Goal: Task Accomplishment & Management: Manage account settings

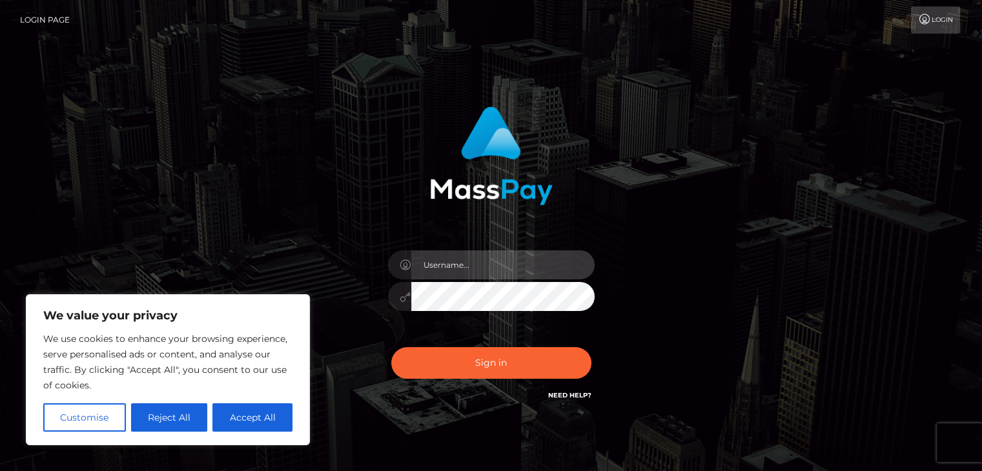
click at [453, 266] on input "text" at bounding box center [502, 264] width 183 height 29
type input "ga.cratszwespel@gmail.com"
click at [391, 347] on button "Sign in" at bounding box center [491, 363] width 200 height 32
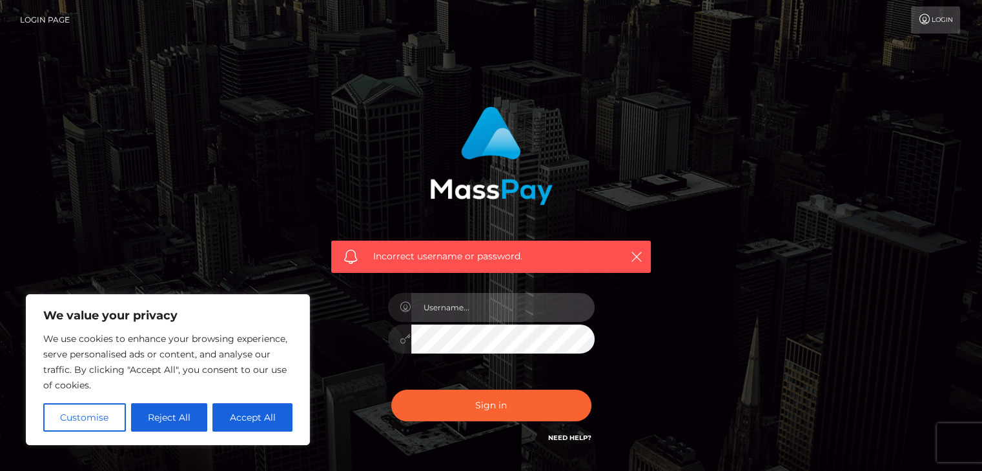
click at [491, 308] on input "text" at bounding box center [502, 307] width 183 height 29
type input "handsbycetty@gmail.com"
click at [391, 390] on button "Sign in" at bounding box center [491, 406] width 200 height 32
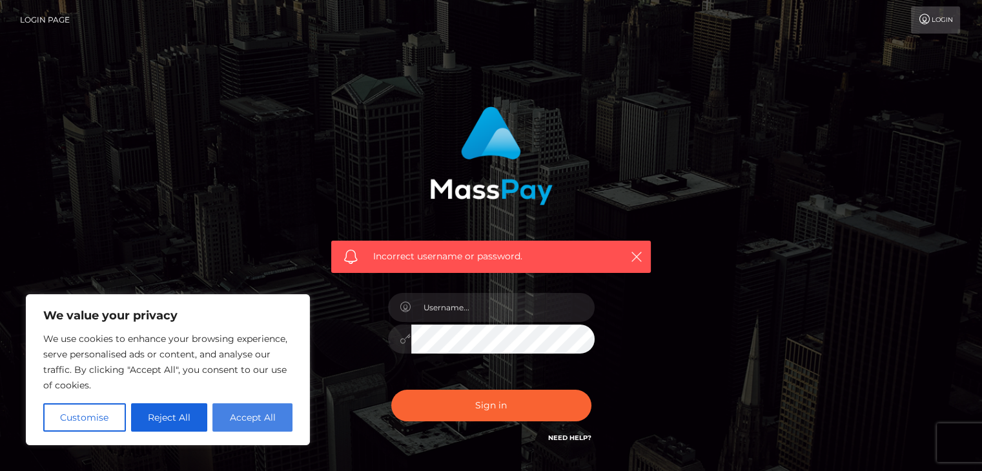
click at [250, 423] on button "Accept All" at bounding box center [252, 417] width 80 height 28
checkbox input "true"
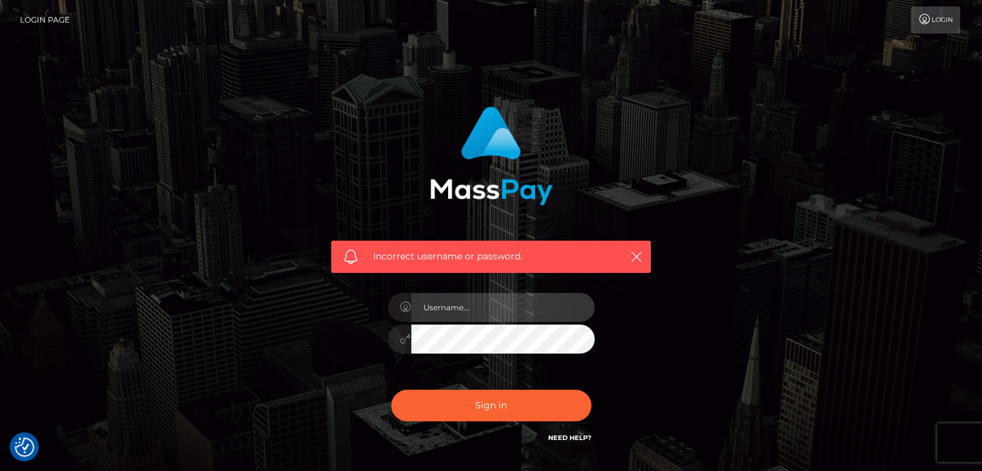
click at [469, 315] on input "text" at bounding box center [502, 307] width 183 height 29
click at [563, 306] on input "[EMAIL_ADDRESS][DOMAIN_NAME]" at bounding box center [502, 307] width 183 height 29
type input "[EMAIL_ADDRESS][DOMAIN_NAME]"
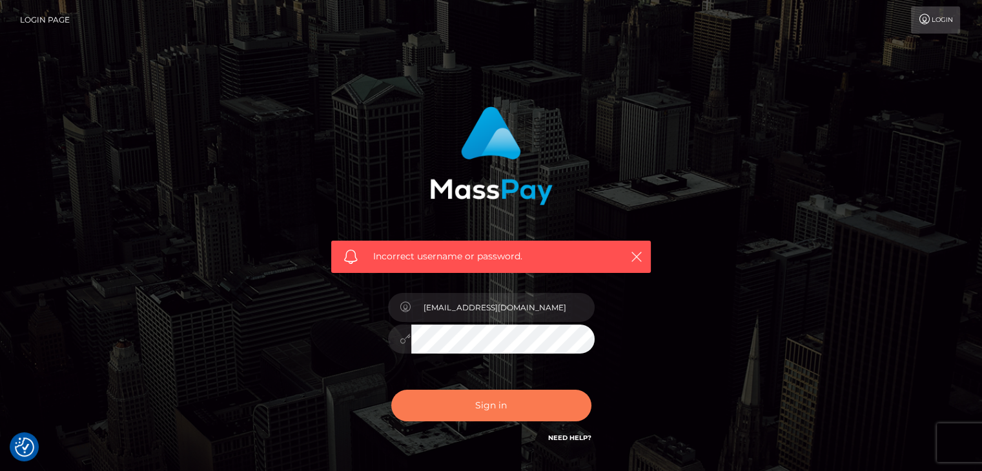
click at [516, 407] on button "Sign in" at bounding box center [491, 406] width 200 height 32
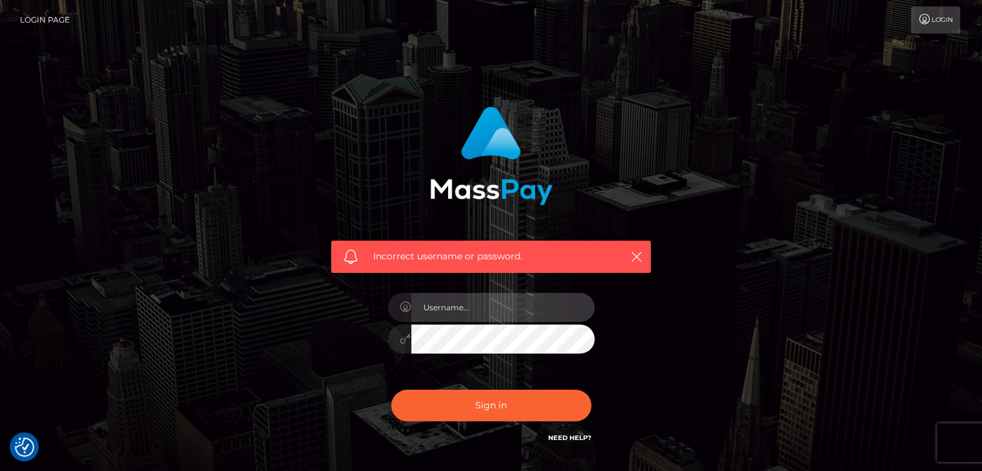
click at [503, 312] on input "text" at bounding box center [502, 307] width 183 height 29
type input "[EMAIL_ADDRESS][DOMAIN_NAME]"
click at [564, 443] on div "Need Help?" at bounding box center [569, 440] width 43 height 16
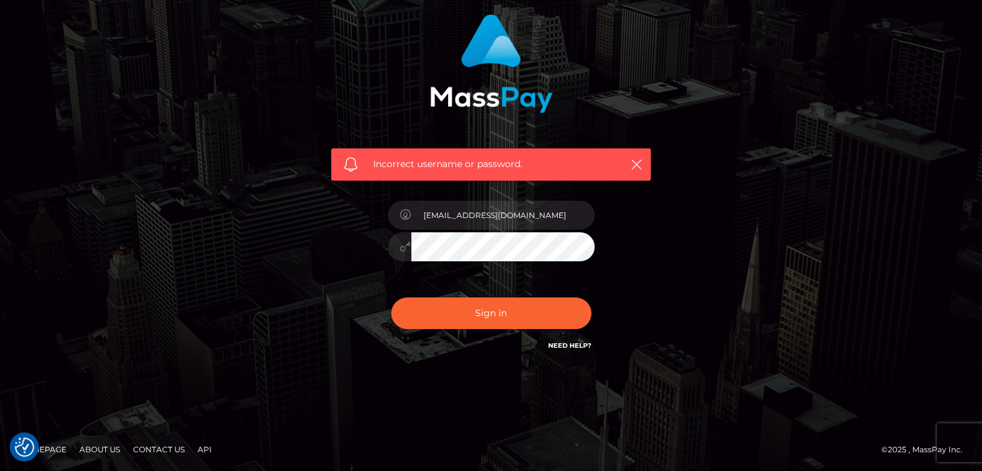
scroll to position [93, 0]
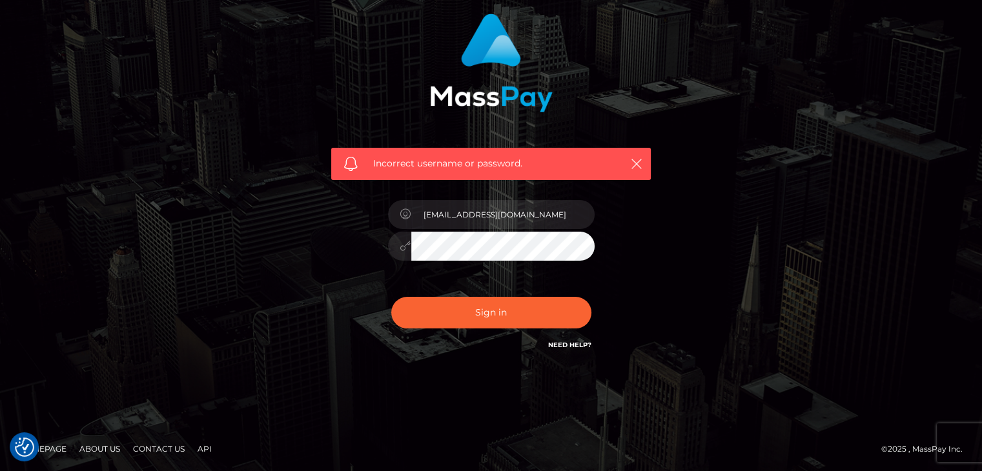
click at [581, 343] on link "Need Help?" at bounding box center [569, 345] width 43 height 8
click at [693, 220] on div "Incorrect username or password. ga.cratszwespel@gmail.com" at bounding box center [491, 189] width 736 height 371
click at [489, 309] on button "Sign in" at bounding box center [491, 313] width 200 height 32
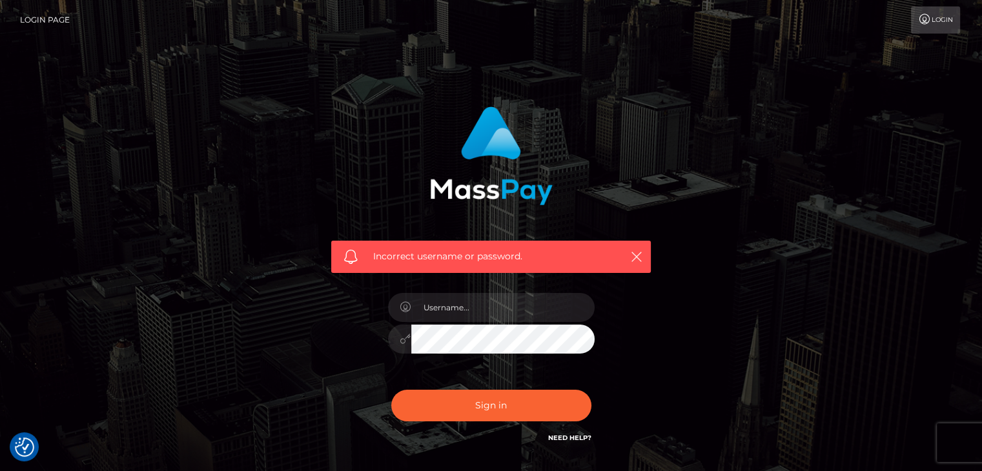
checkbox input "true"
click at [560, 434] on link "Need Help?" at bounding box center [569, 438] width 43 height 8
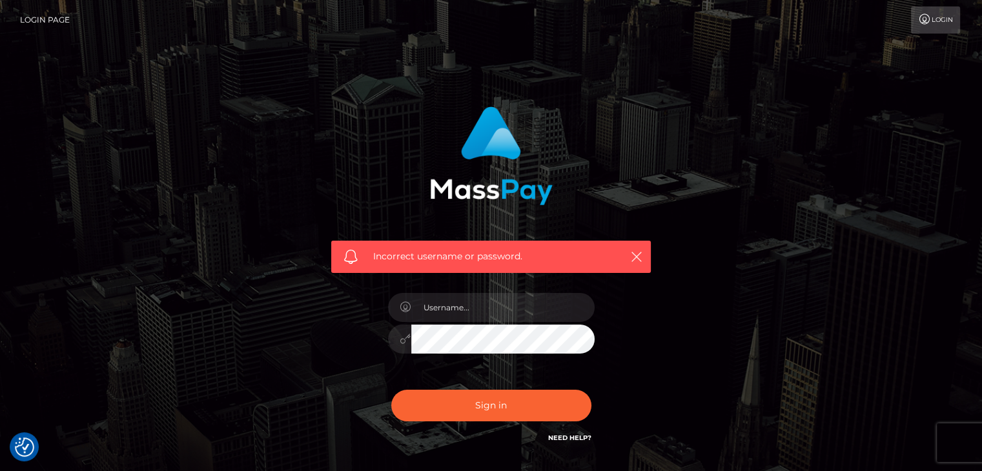
click at [679, 217] on div "Incorrect username or password." at bounding box center [491, 282] width 736 height 371
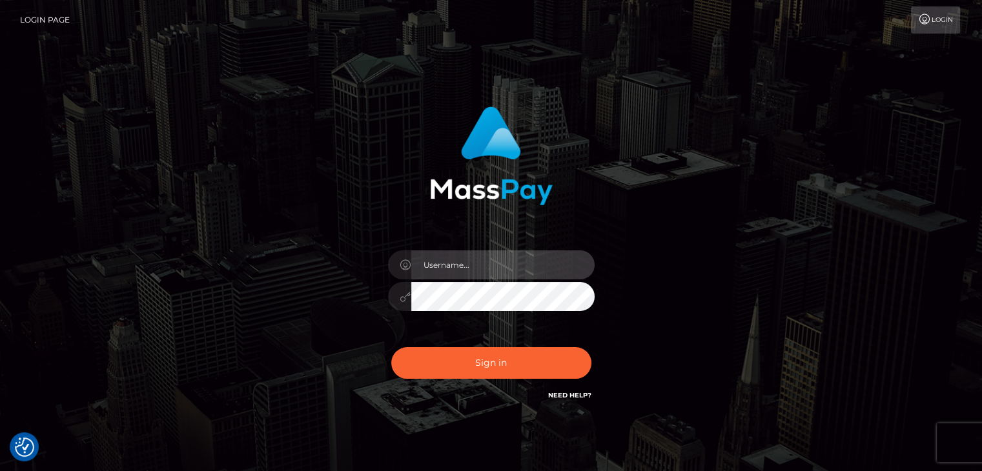
click at [464, 262] on input "text" at bounding box center [502, 264] width 183 height 29
type input "ga.cratszwespel@gmail.com"
click at [421, 267] on input "ga.cratszwespel@gmail.com" at bounding box center [502, 264] width 183 height 29
click at [391, 347] on button "Sign in" at bounding box center [491, 363] width 200 height 32
